Goal: Use online tool/utility: Utilize a website feature to perform a specific function

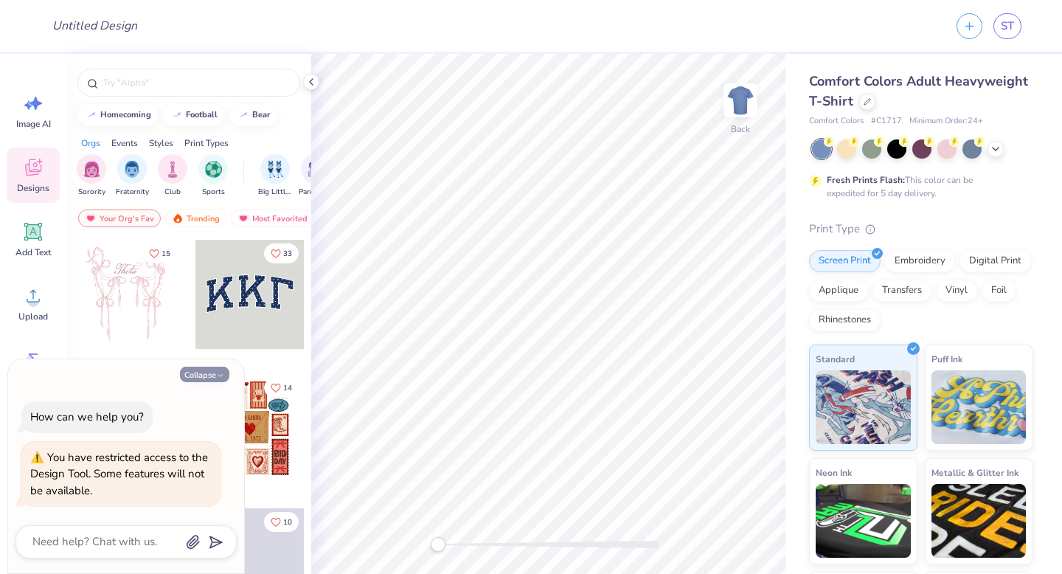
click at [221, 378] on icon "button" at bounding box center [220, 375] width 9 height 9
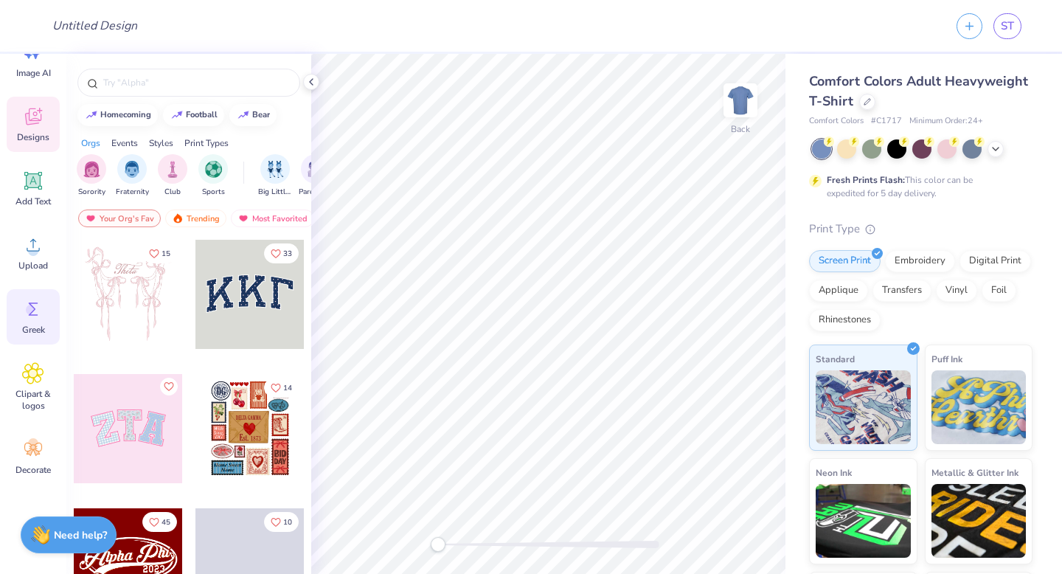
scroll to position [72, 0]
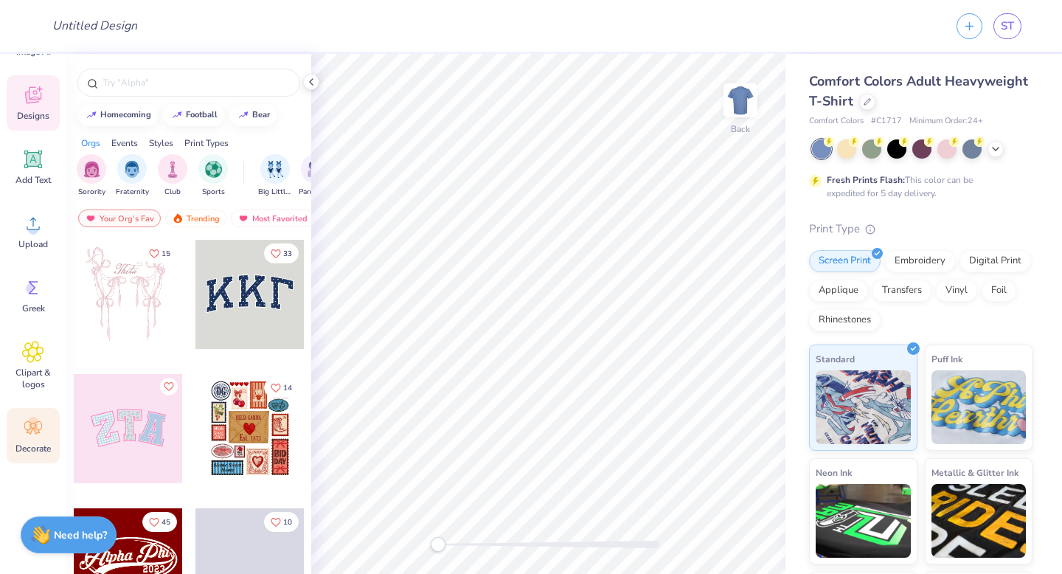
click at [38, 436] on icon at bounding box center [33, 428] width 22 height 22
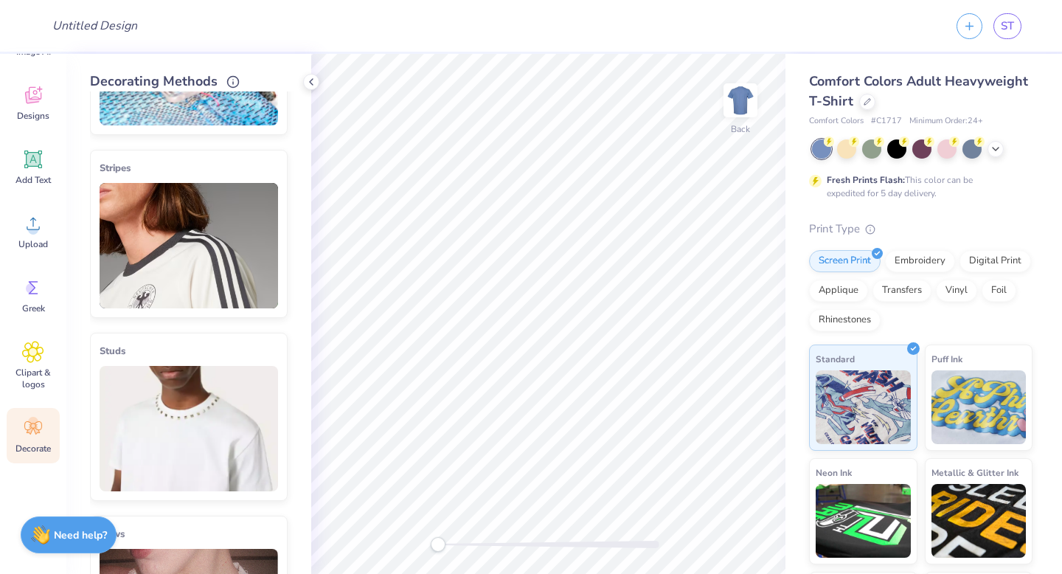
scroll to position [0, 0]
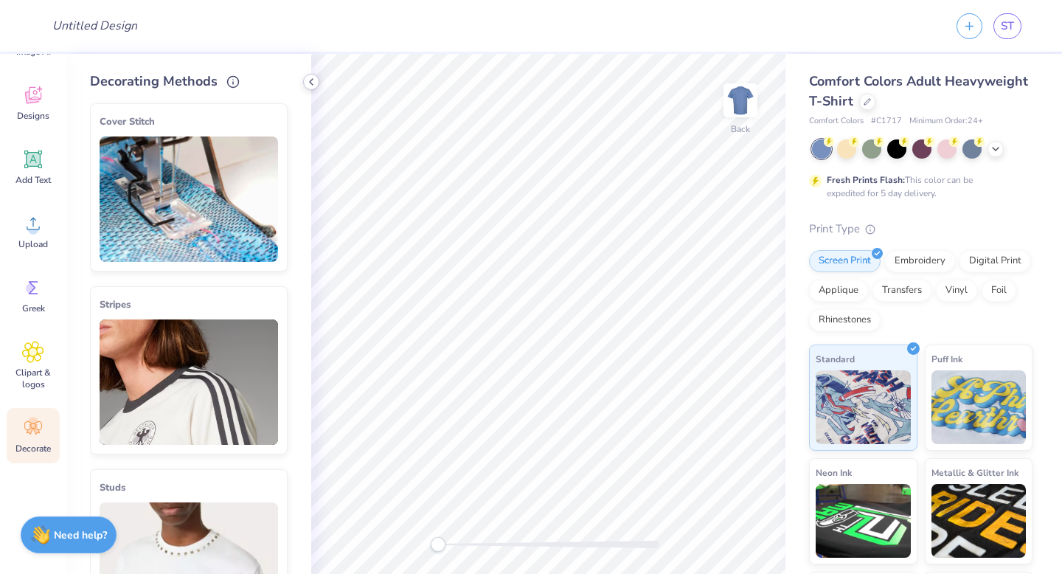
click at [309, 83] on icon at bounding box center [311, 82] width 12 height 12
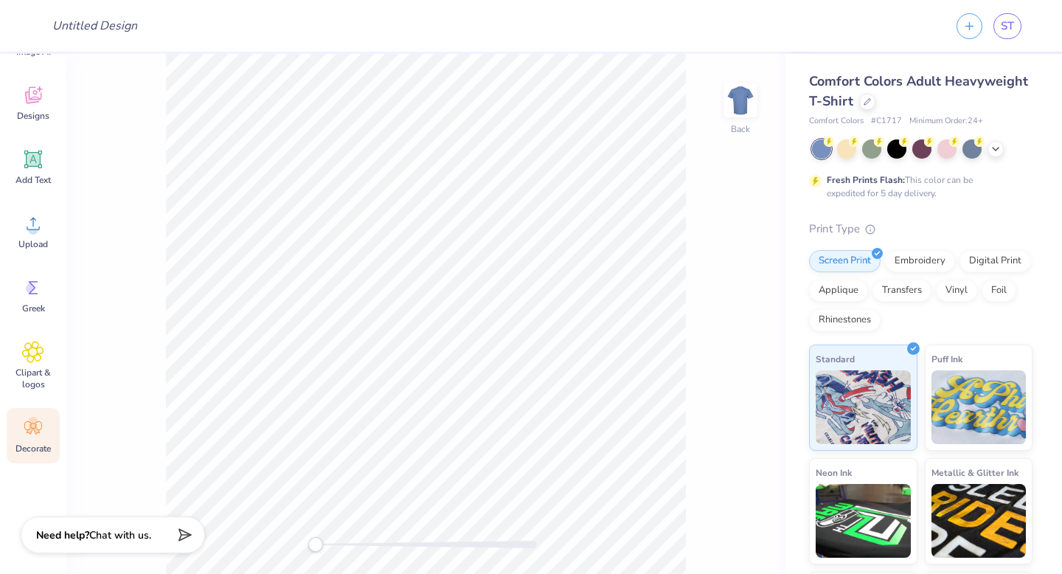
click at [44, 427] on div "Decorate" at bounding box center [33, 435] width 53 height 55
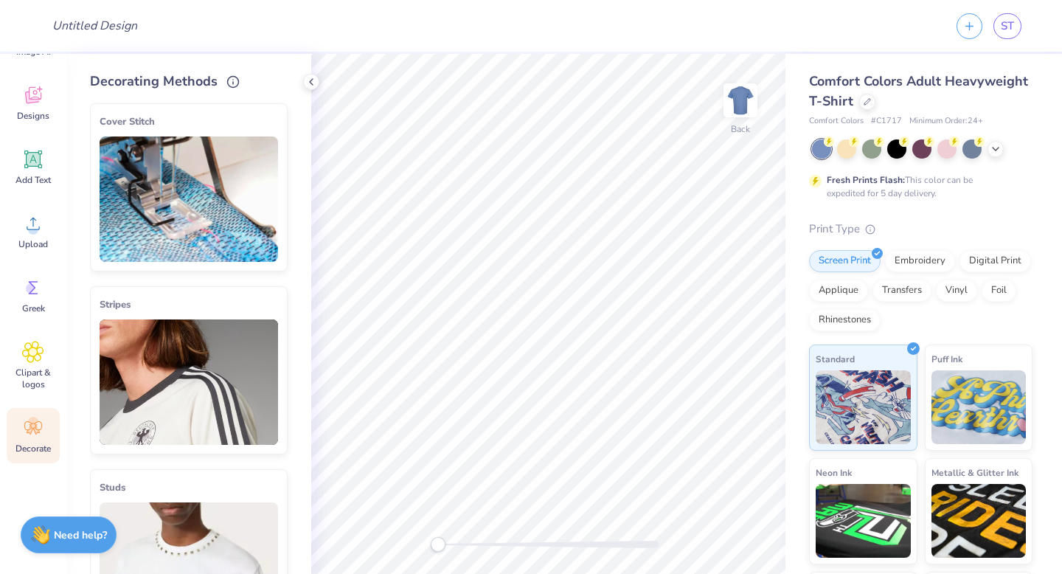
click at [194, 377] on img at bounding box center [189, 381] width 179 height 125
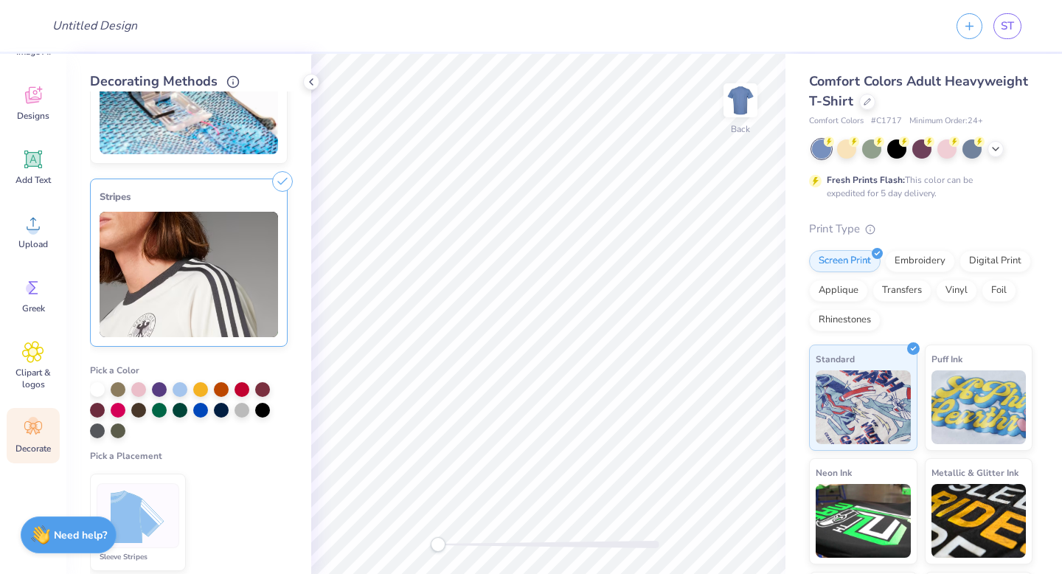
scroll to position [10, 0]
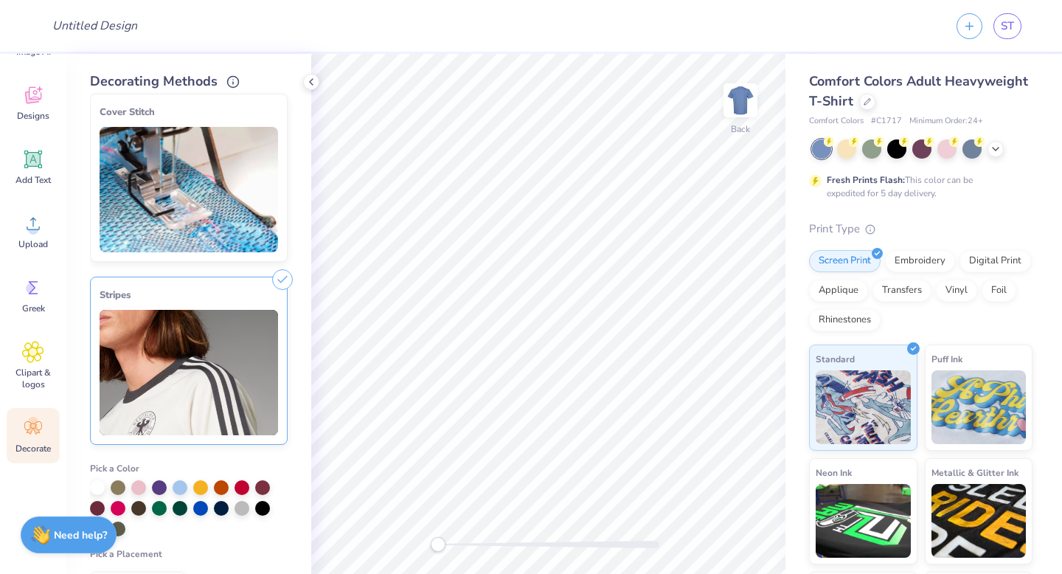
click at [274, 294] on div "Stripes" at bounding box center [189, 295] width 179 height 18
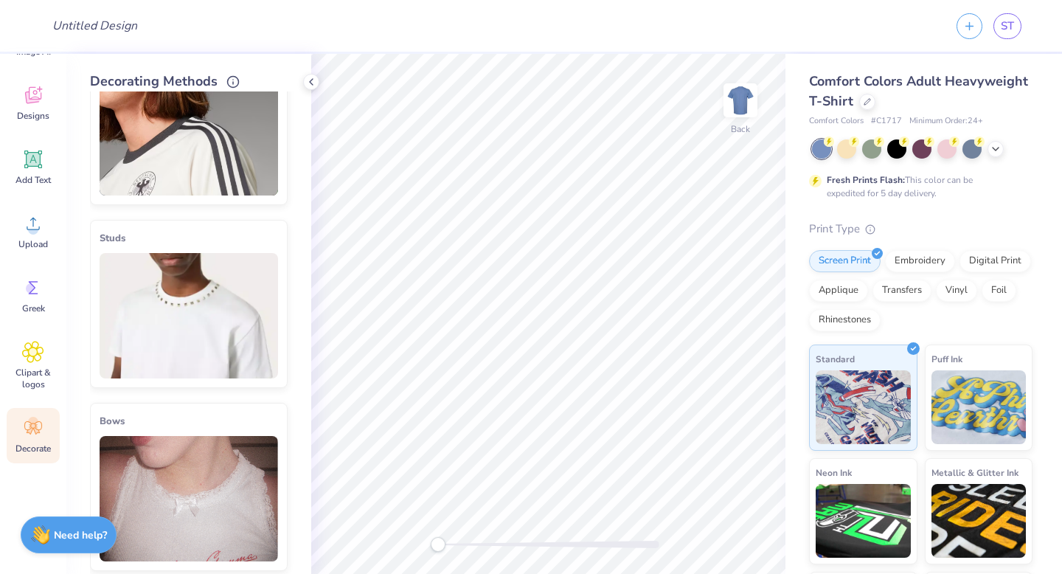
scroll to position [362, 0]
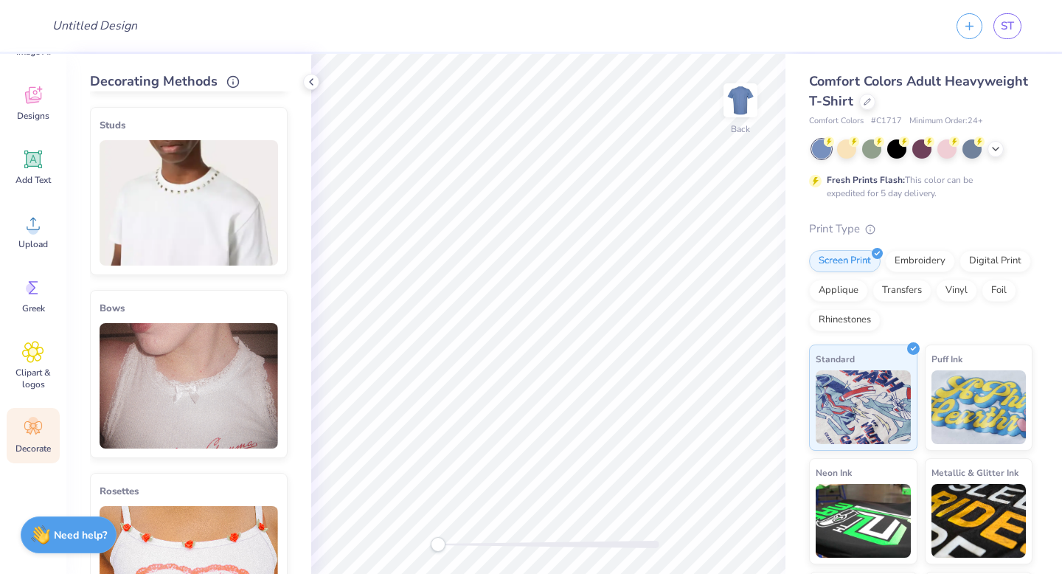
click at [219, 221] on img at bounding box center [189, 202] width 179 height 125
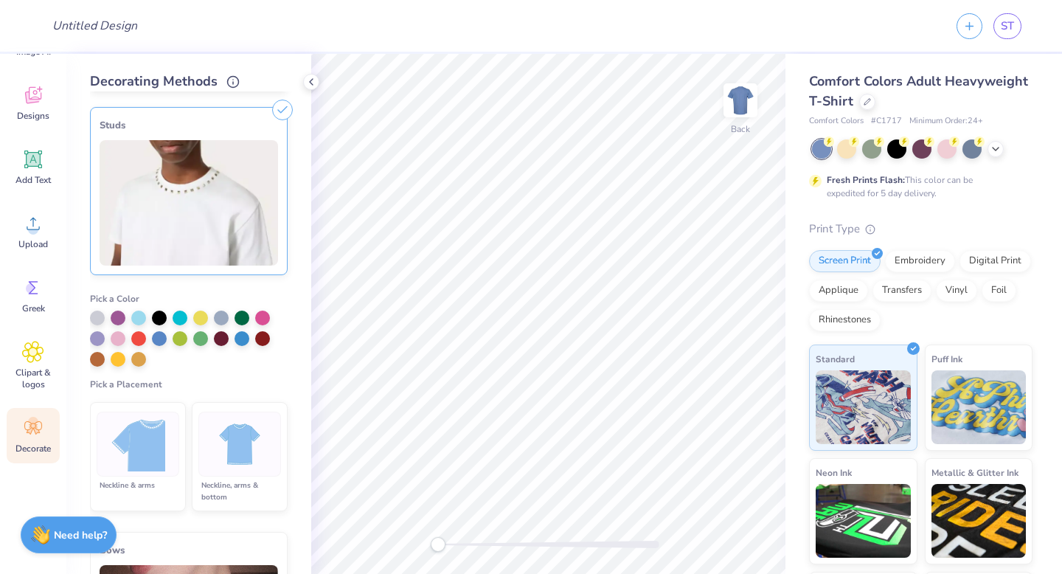
click at [236, 466] on img at bounding box center [239, 444] width 55 height 55
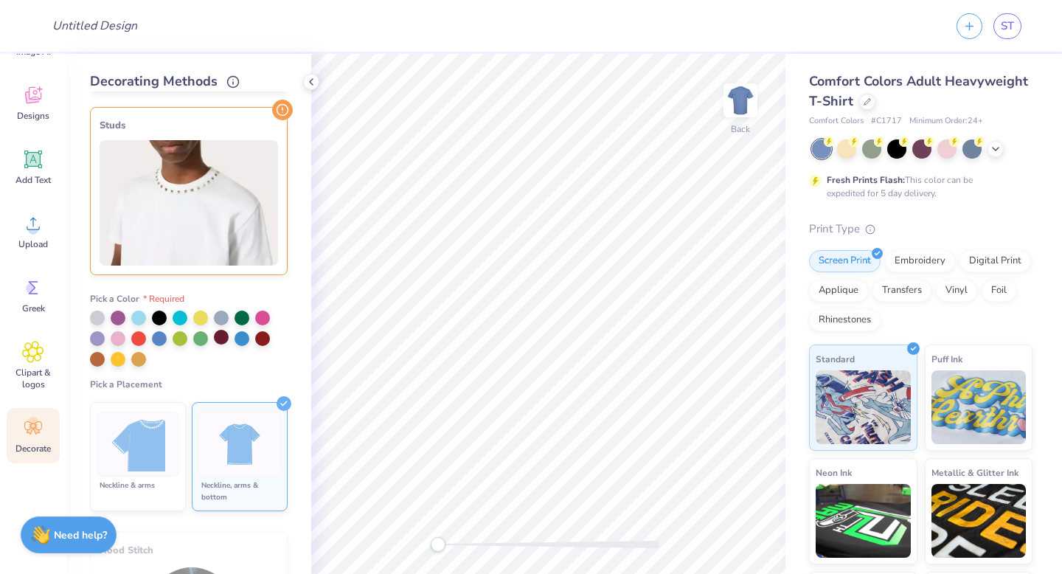
click at [221, 340] on div at bounding box center [221, 337] width 15 height 15
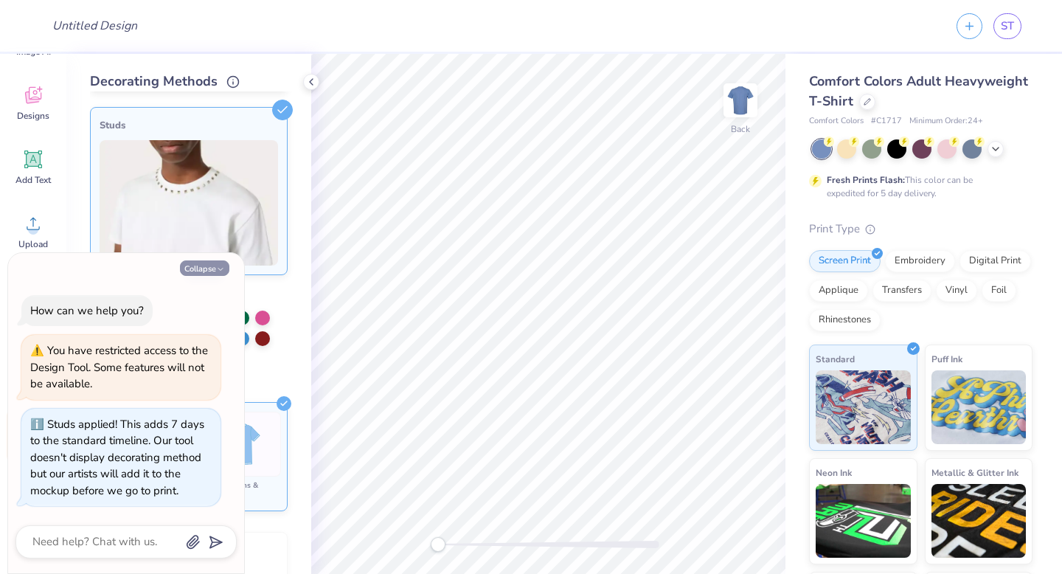
click at [216, 268] on icon "button" at bounding box center [220, 269] width 9 height 9
type textarea "x"
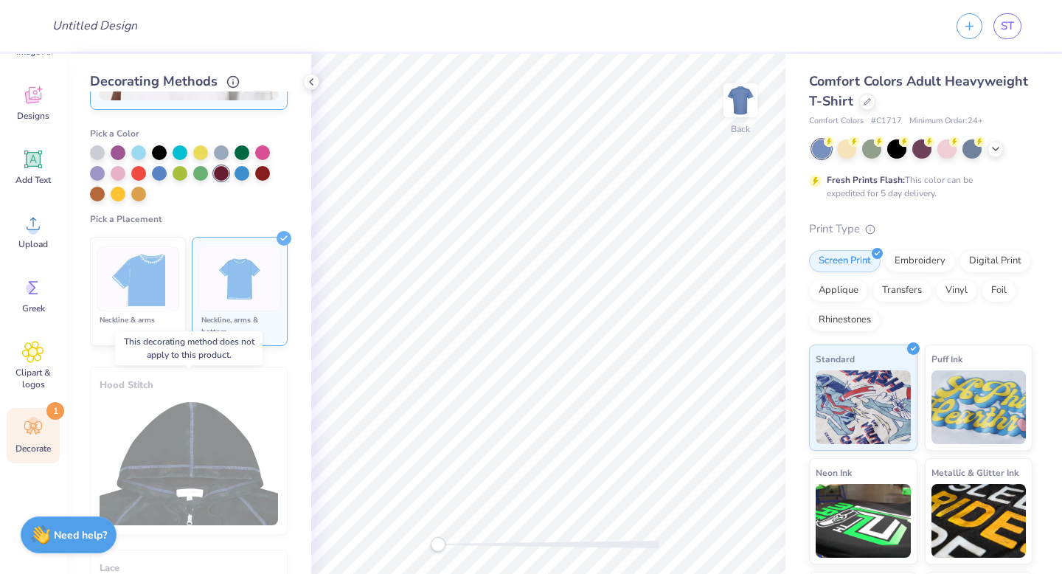
scroll to position [504, 0]
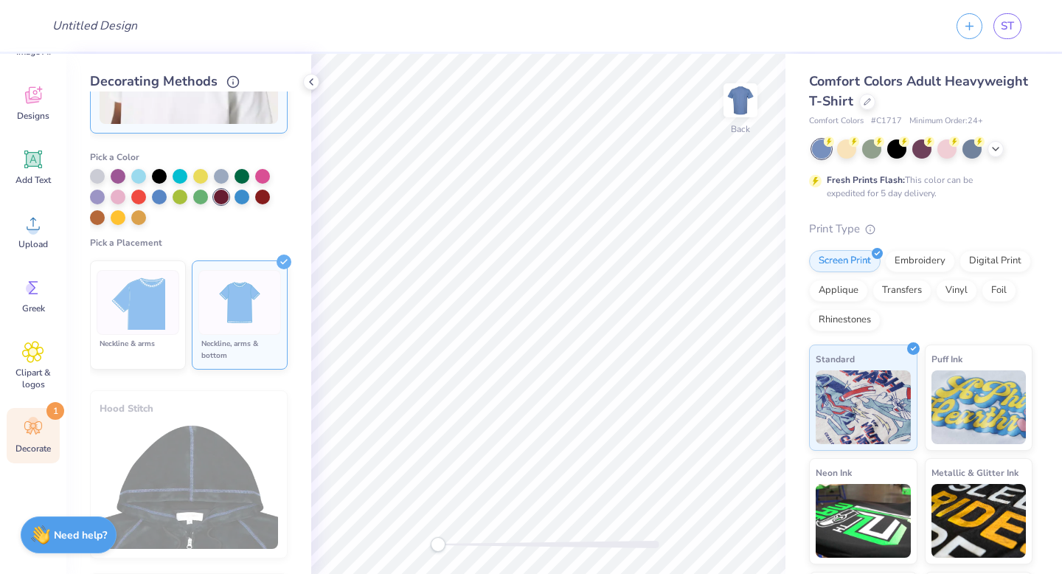
click at [285, 263] on icon at bounding box center [284, 262] width 15 height 15
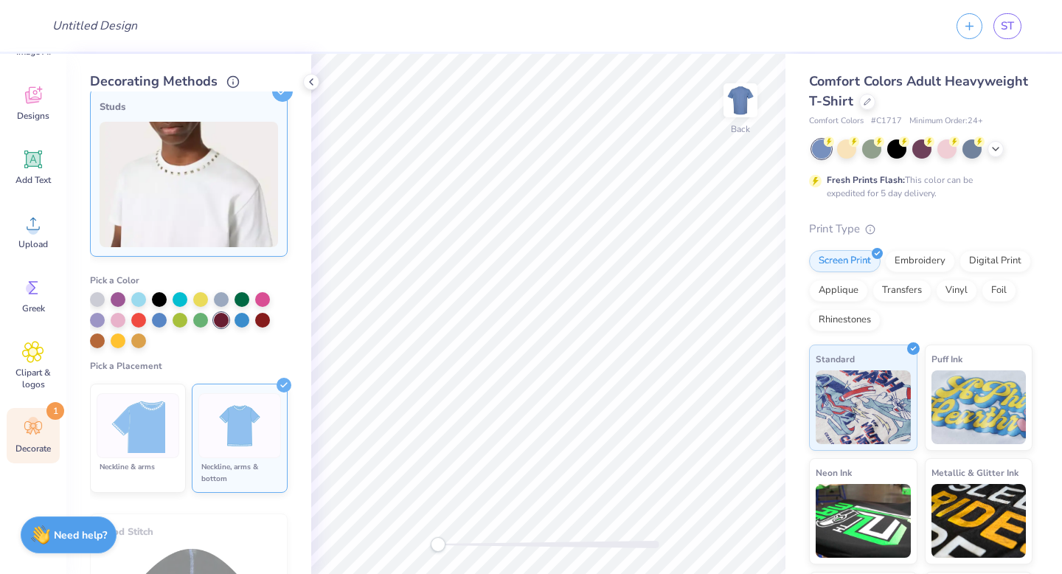
scroll to position [284, 0]
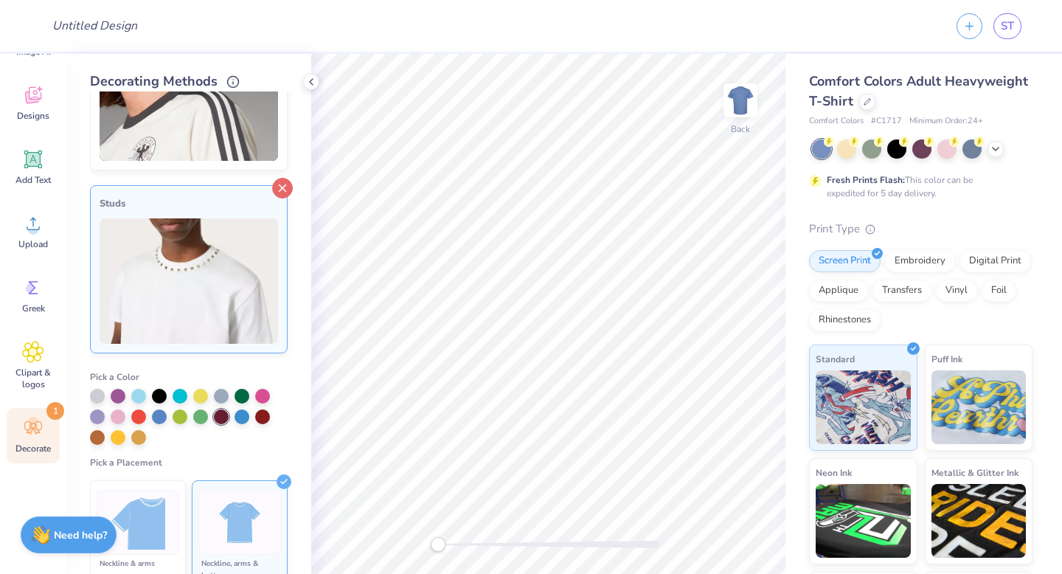
click at [277, 187] on icon at bounding box center [282, 188] width 21 height 21
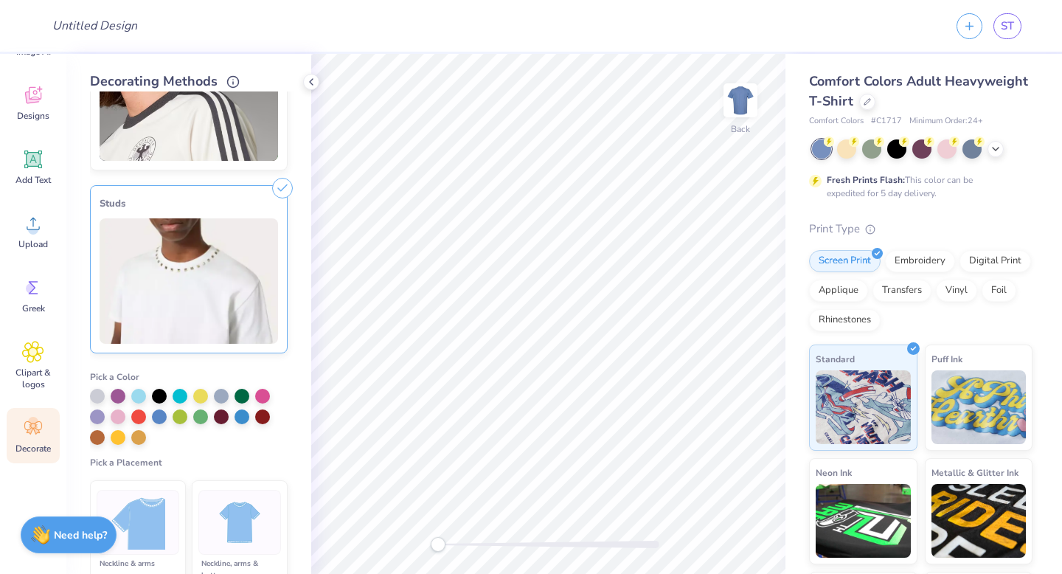
click at [286, 187] on icon at bounding box center [282, 188] width 21 height 21
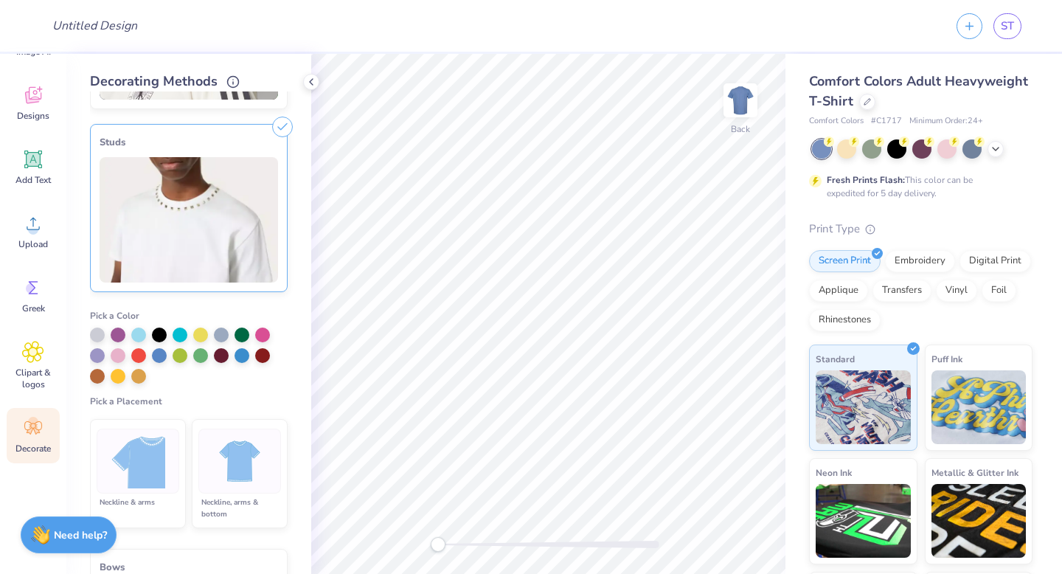
scroll to position [321, 0]
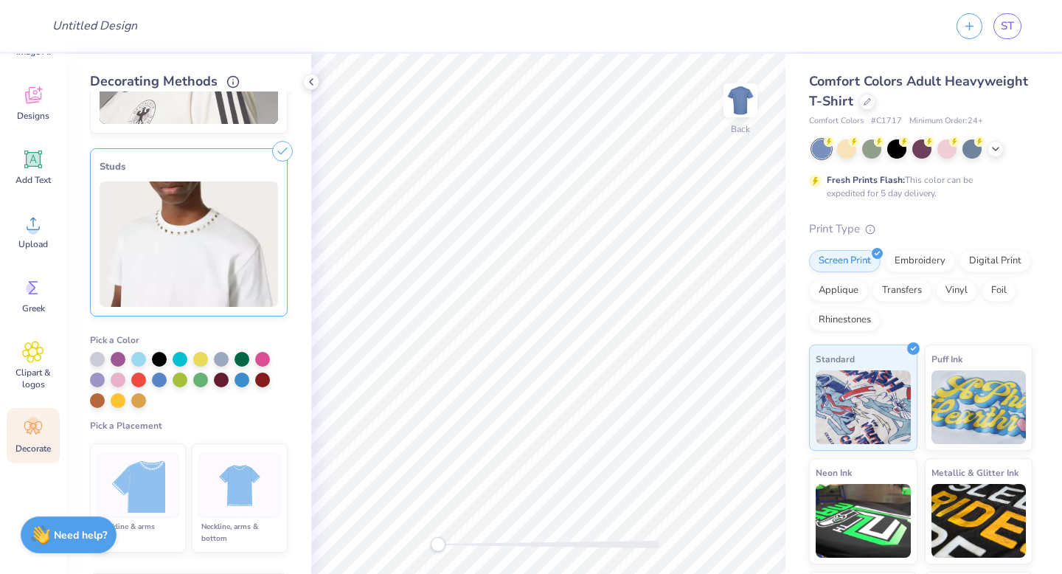
click at [255, 531] on div "Neckline, arms & bottom" at bounding box center [239, 533] width 83 height 24
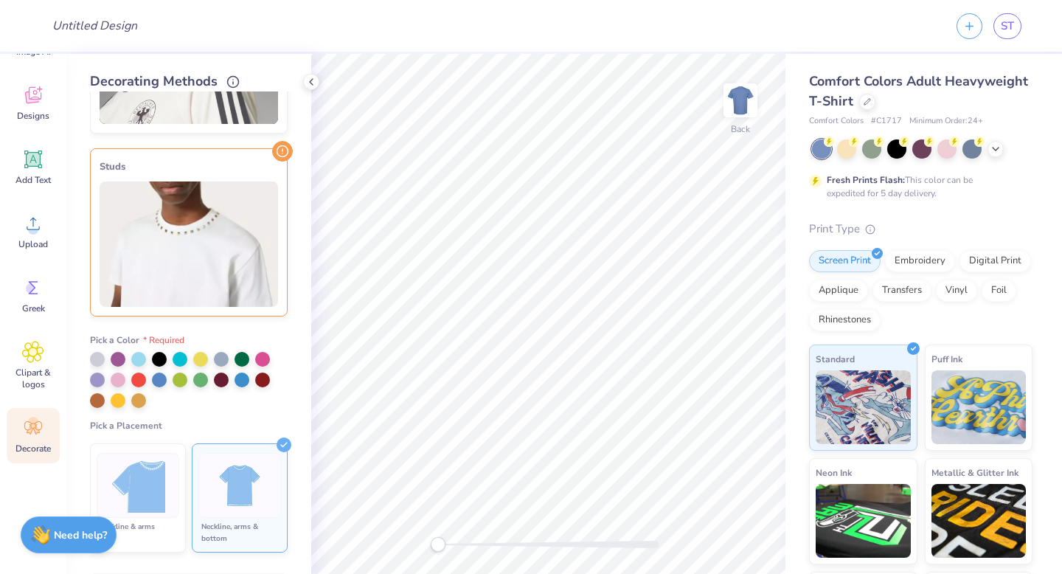
click at [283, 449] on icon at bounding box center [284, 445] width 15 height 15
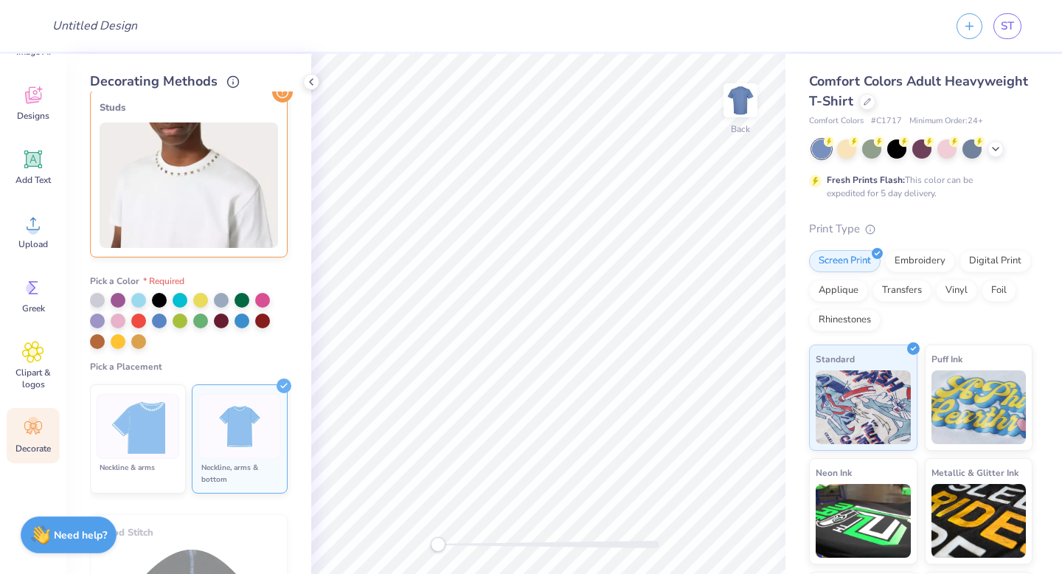
scroll to position [373, 0]
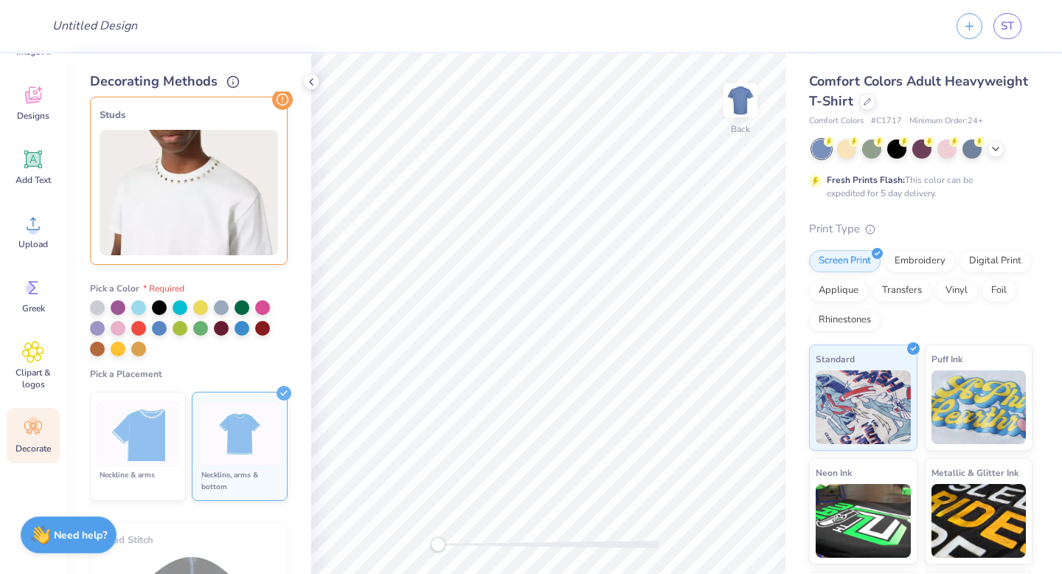
click at [114, 445] on img at bounding box center [138, 434] width 55 height 55
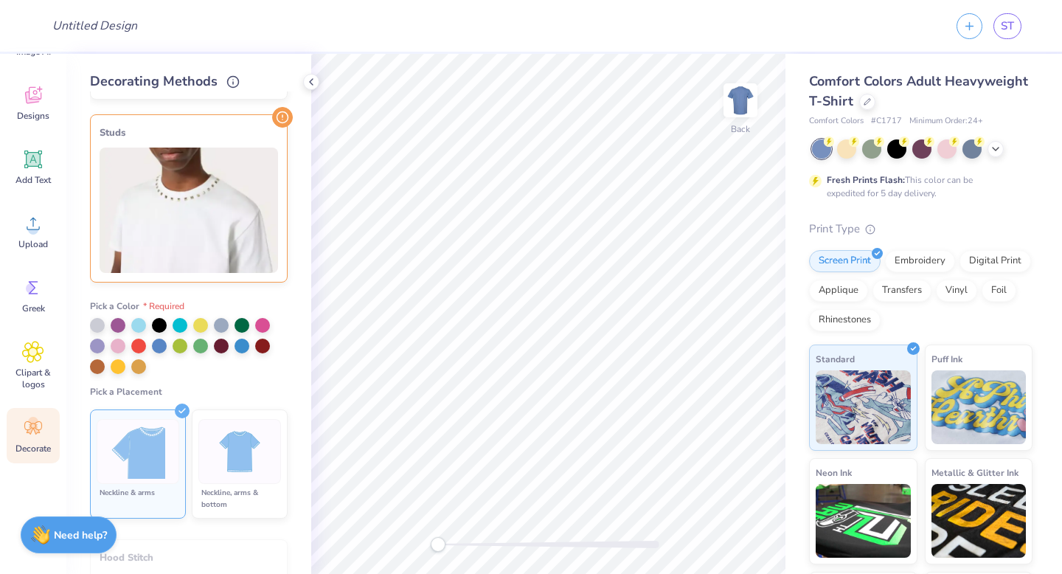
scroll to position [360, 0]
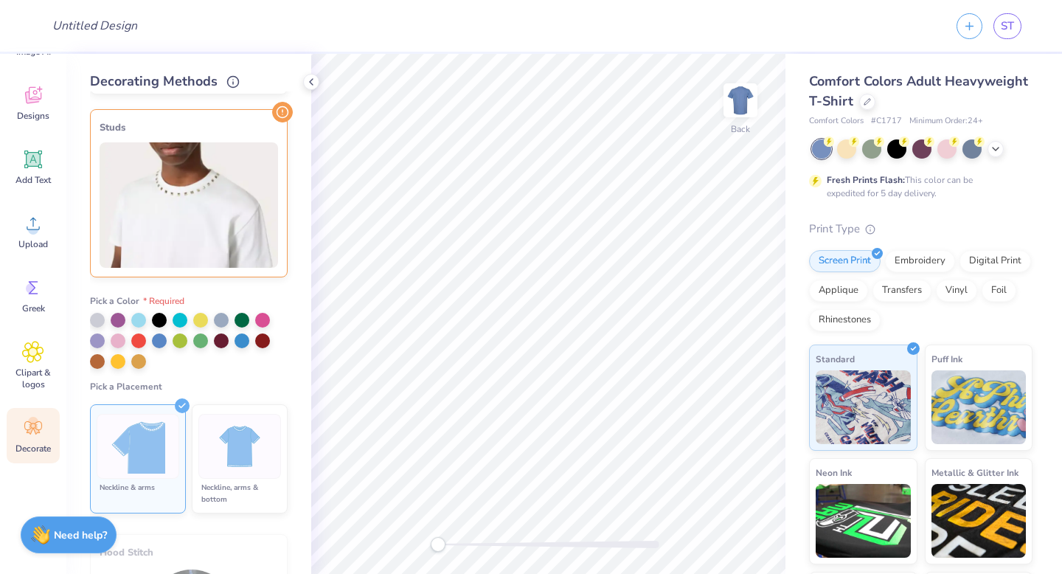
click at [254, 161] on img at bounding box center [189, 204] width 179 height 125
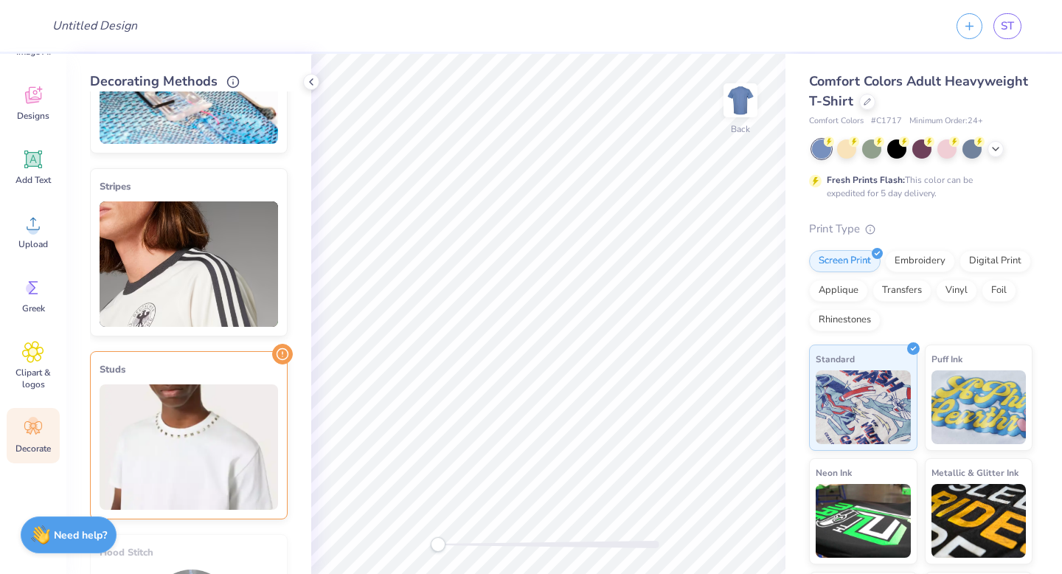
click at [272, 393] on img at bounding box center [189, 446] width 179 height 125
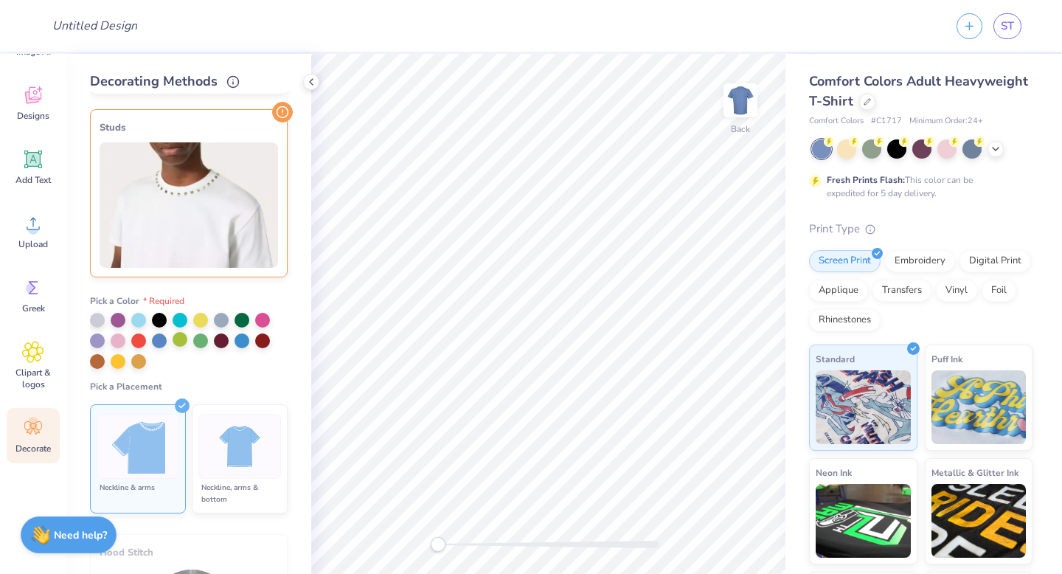
click at [176, 341] on div at bounding box center [180, 339] width 15 height 15
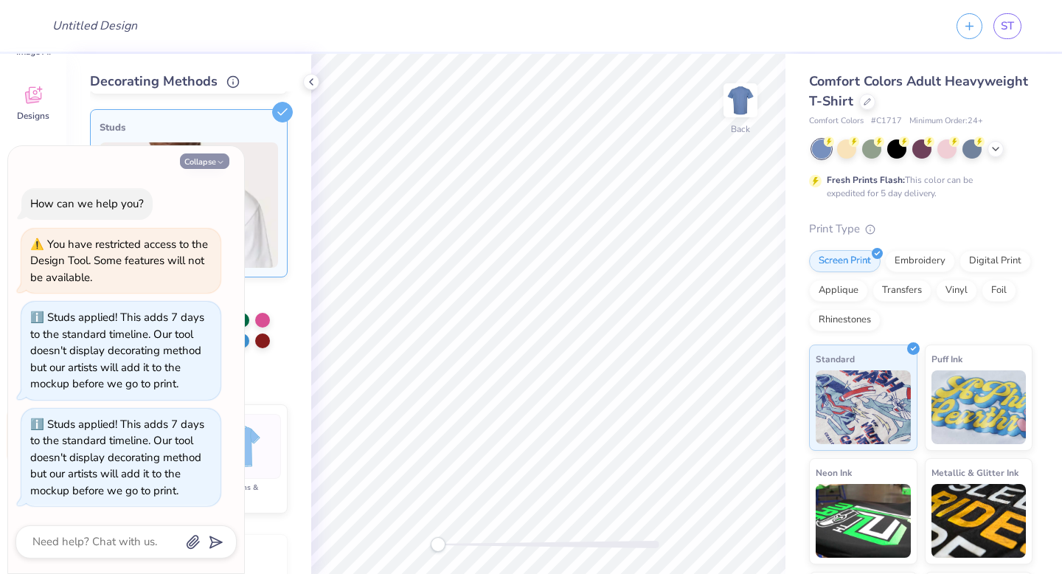
click at [223, 159] on icon "button" at bounding box center [220, 162] width 9 height 9
type textarea "x"
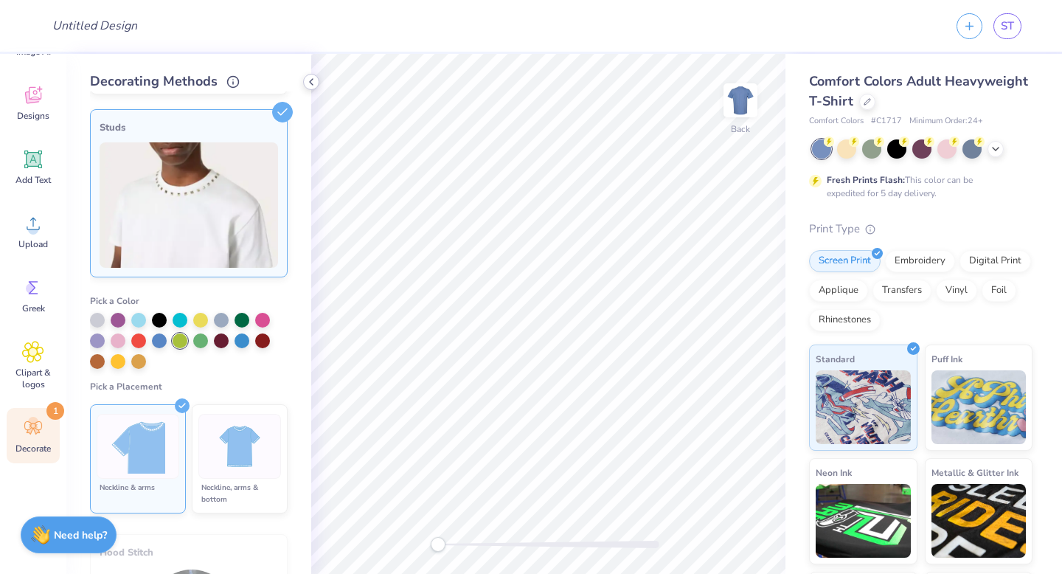
click at [311, 81] on icon at bounding box center [311, 82] width 12 height 12
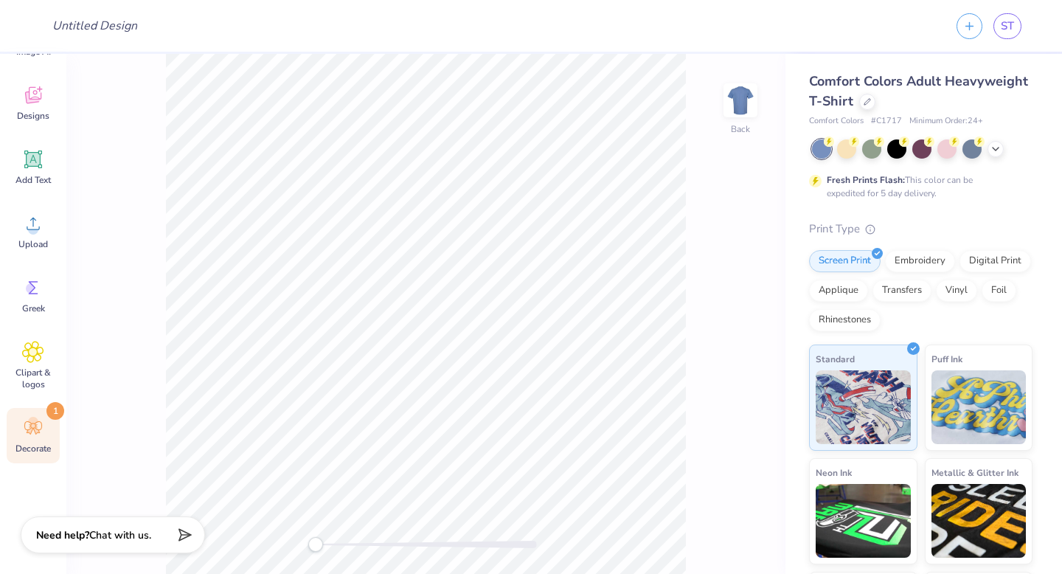
click at [46, 425] on div "Decorate 1" at bounding box center [33, 435] width 53 height 55
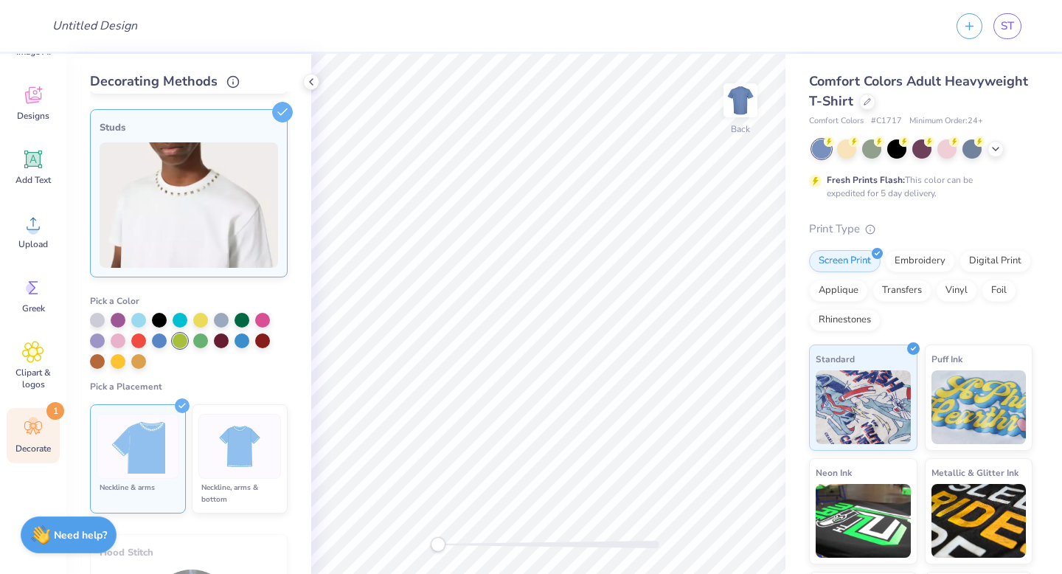
click at [58, 411] on span "1" at bounding box center [55, 411] width 18 height 18
